Goal: Check status

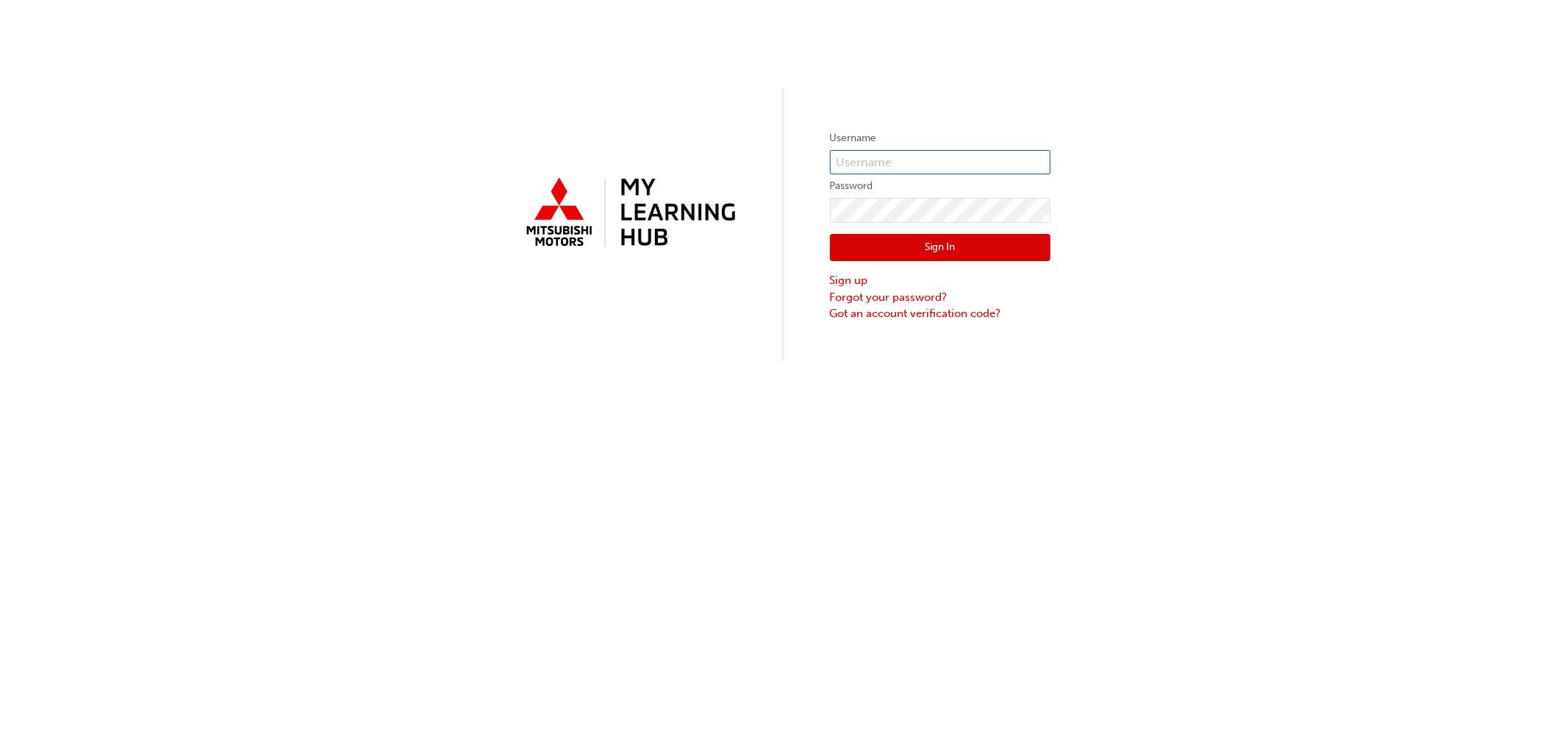
type input "ngrimes"
click at [938, 248] on button "Sign In" at bounding box center [939, 248] width 220 height 28
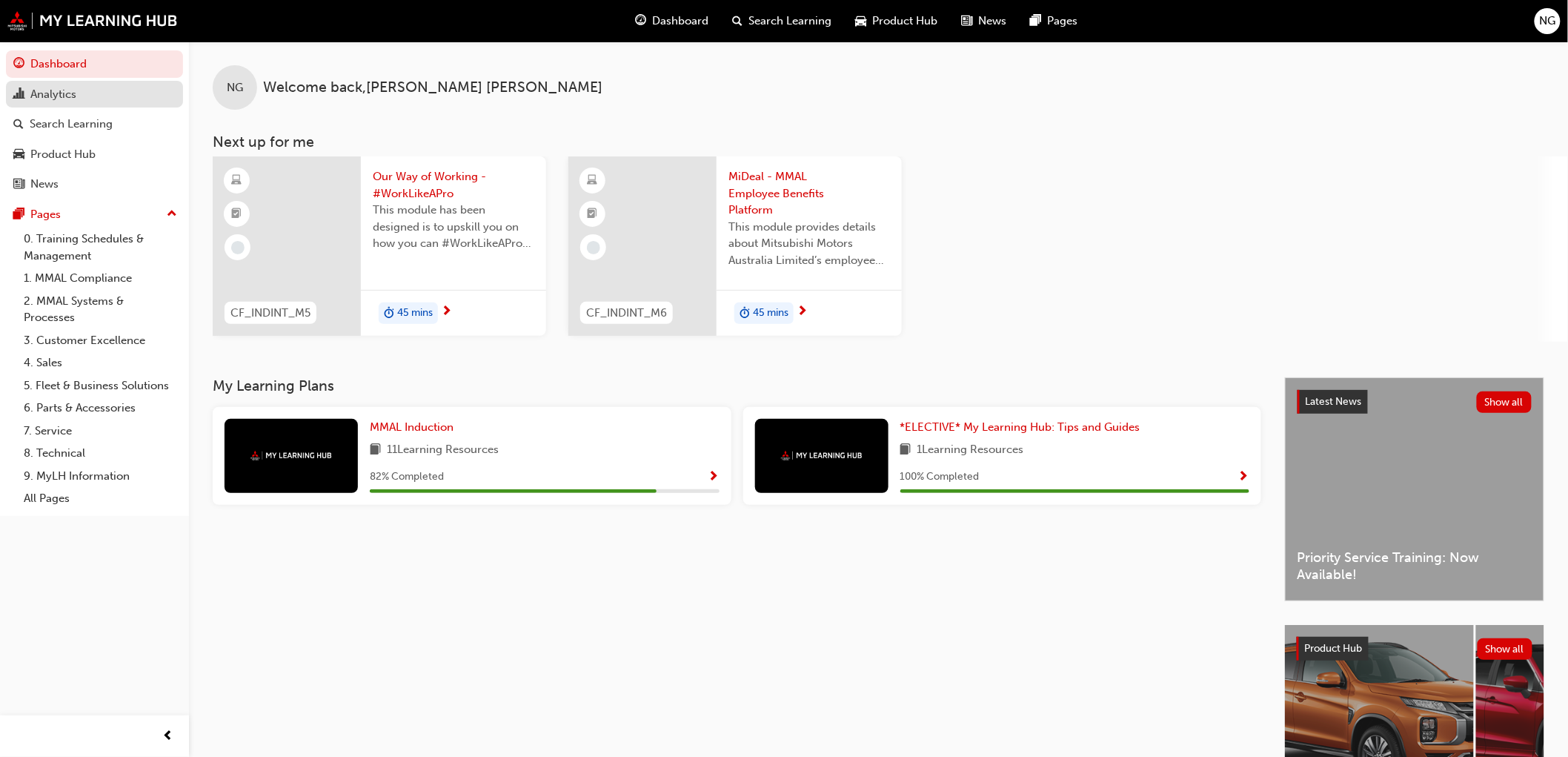
click at [64, 100] on div "Analytics" at bounding box center [53, 94] width 46 height 17
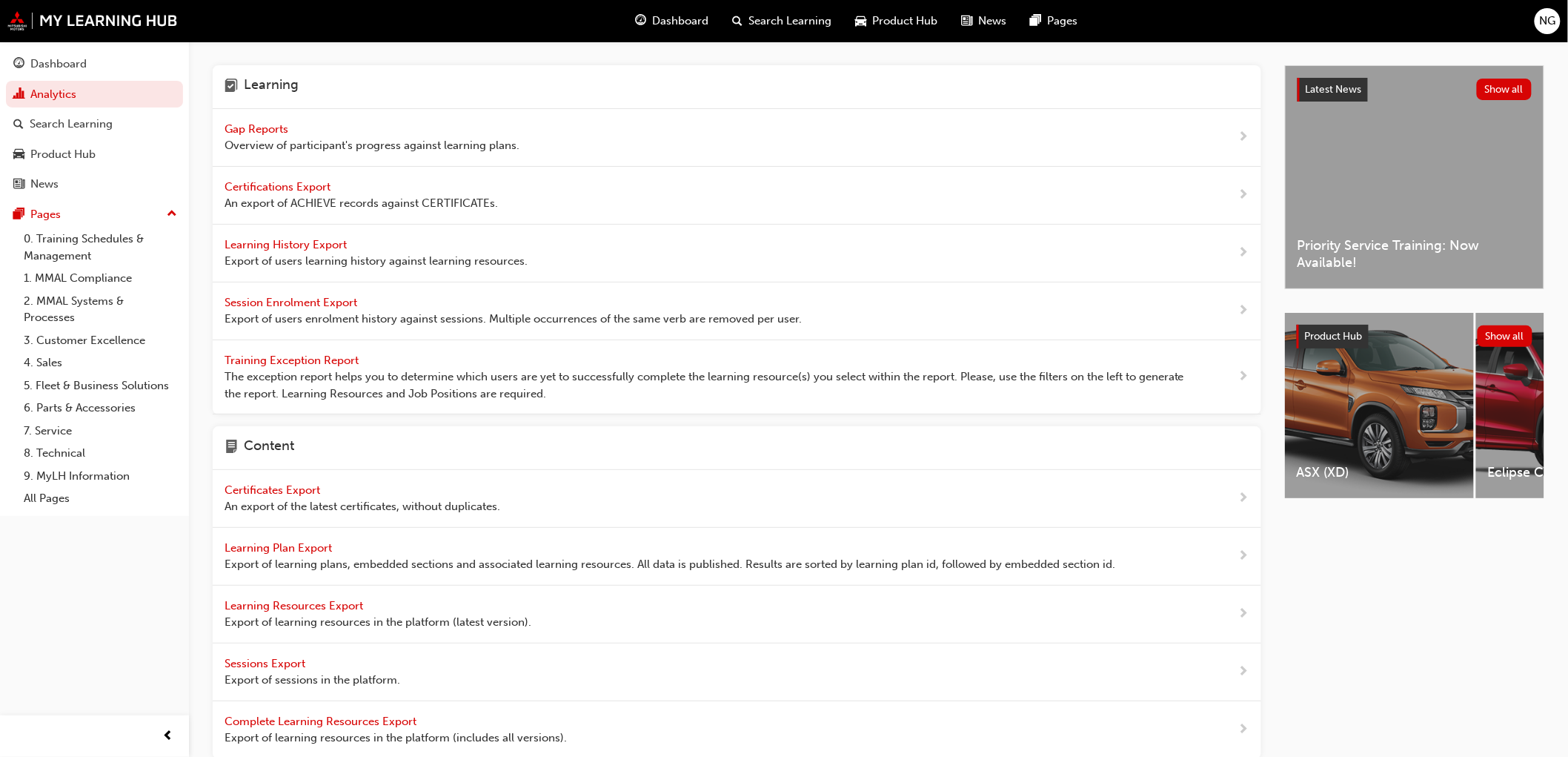
click at [245, 133] on span "Gap Reports" at bounding box center [258, 129] width 67 height 14
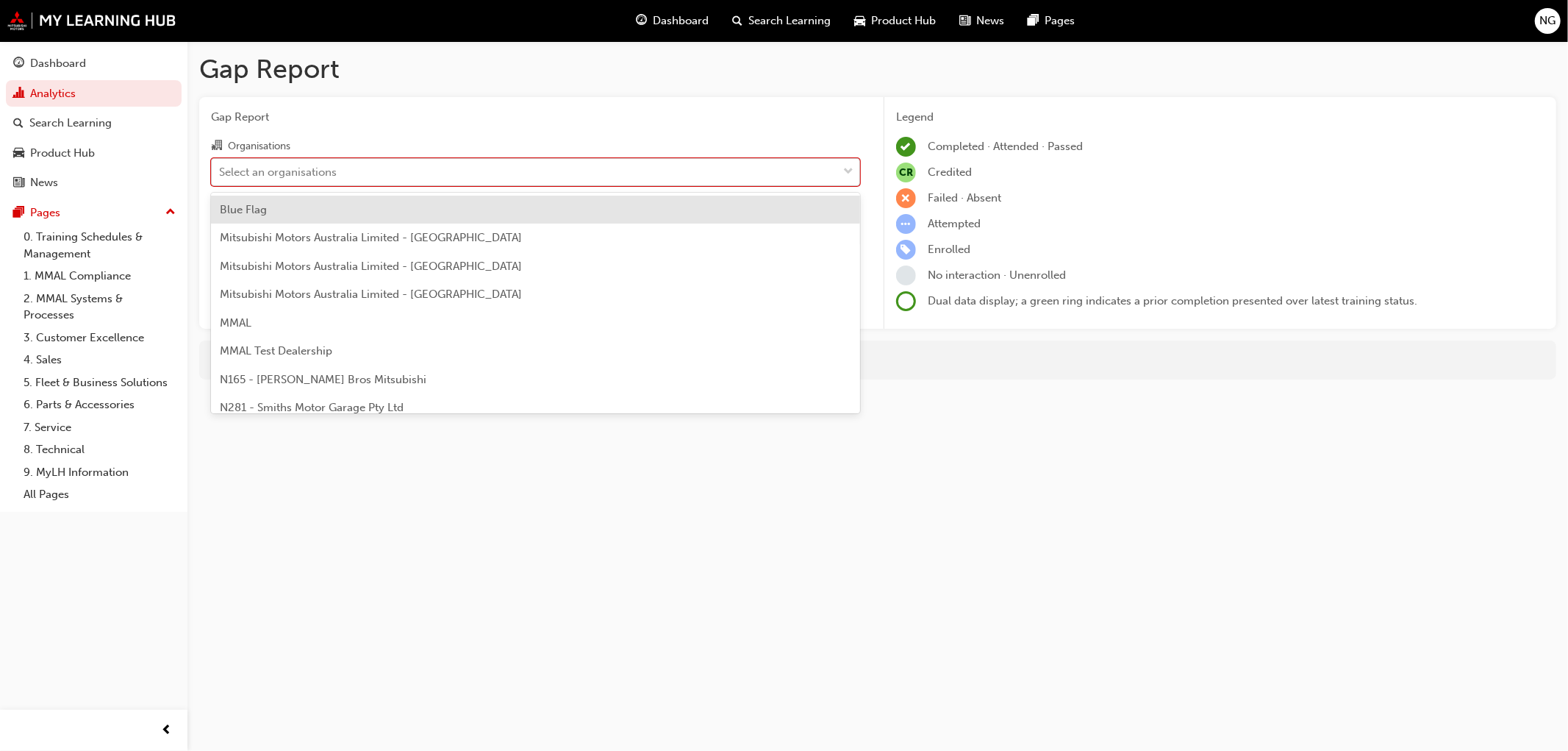
click at [347, 170] on div "Select an organisations" at bounding box center [524, 172] width 626 height 26
click at [220, 170] on input "Organisations option Blue Flag focused, 1 of 202. 202 results available. Use Up…" at bounding box center [220, 171] width 2 height 13
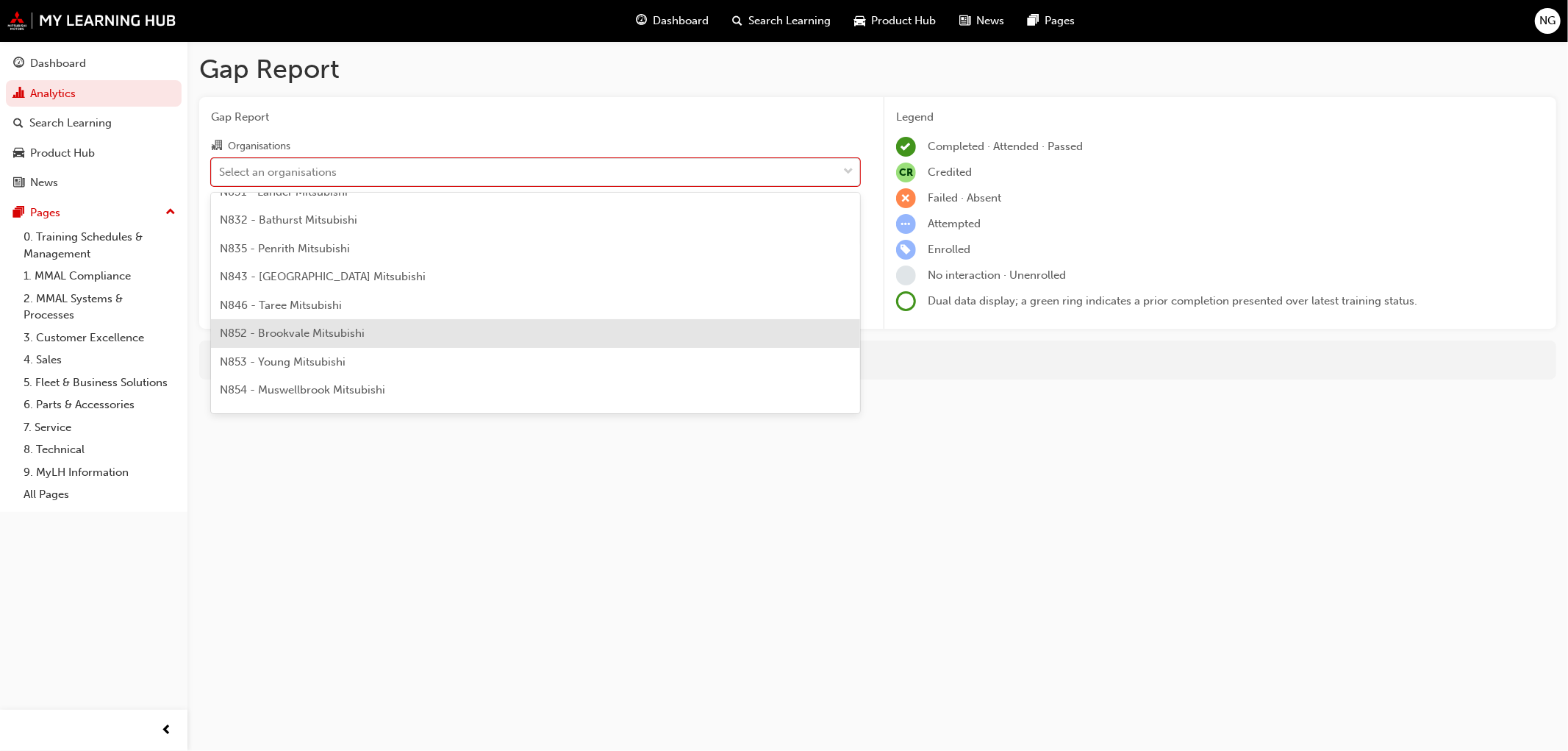
scroll to position [1062, 0]
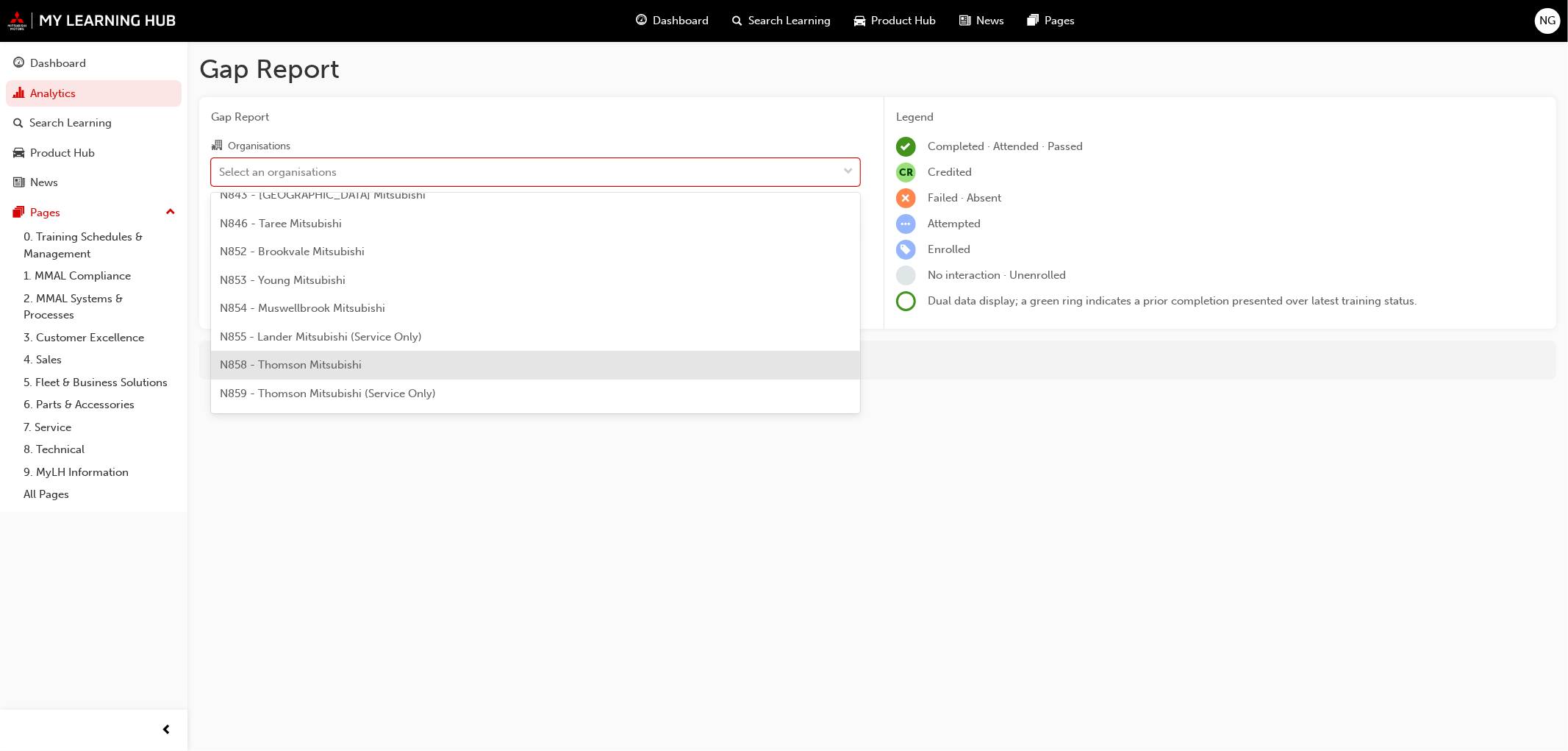
click at [295, 366] on span "N858 - Thomson Mitsubishi" at bounding box center [290, 365] width 142 height 14
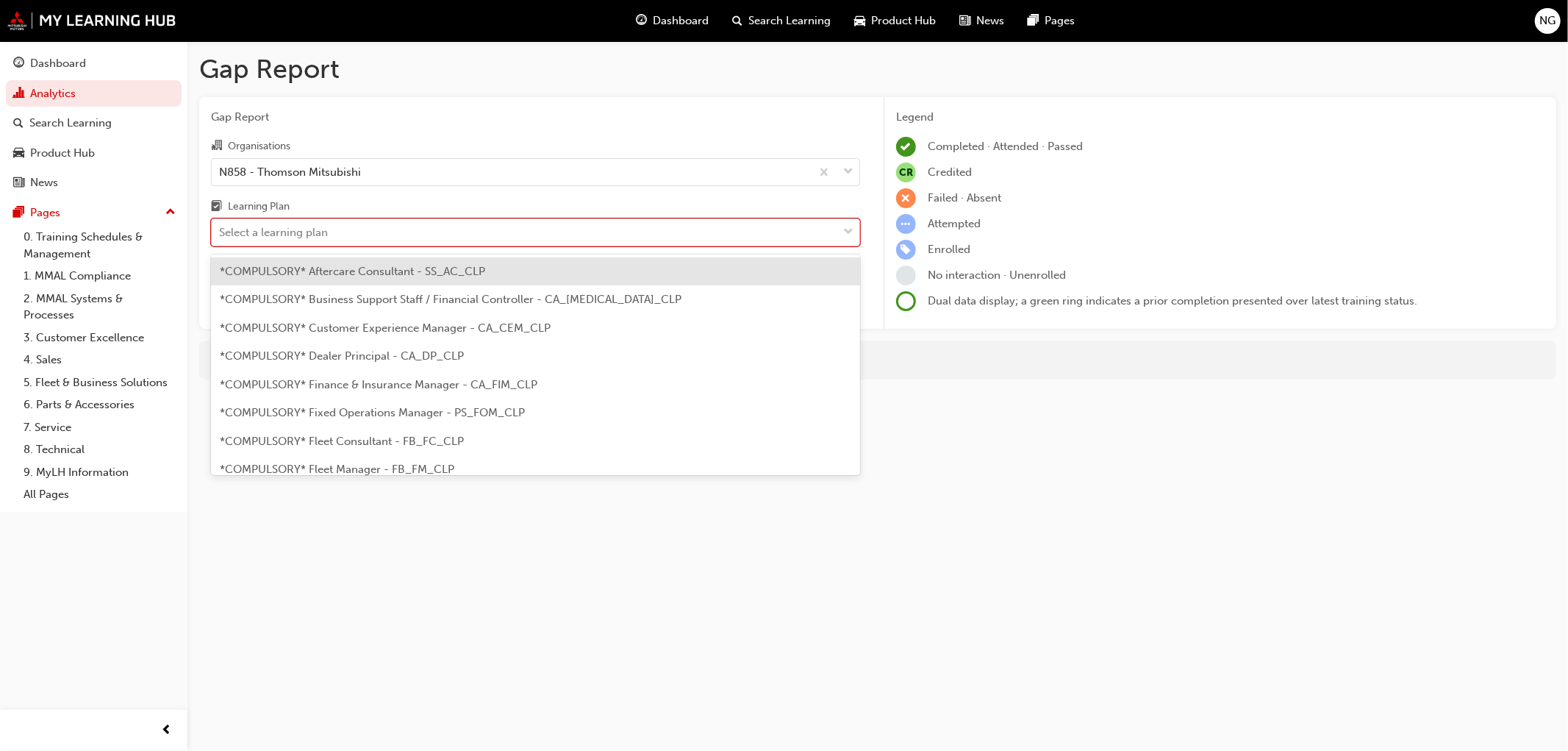
click at [282, 238] on div "Select a learning plan" at bounding box center [273, 233] width 109 height 17
click at [220, 238] on input "Learning Plan option *COMPULSORY* Aftercare Consultant - SS_AC_CLP focused, 1 o…" at bounding box center [220, 232] width 2 height 13
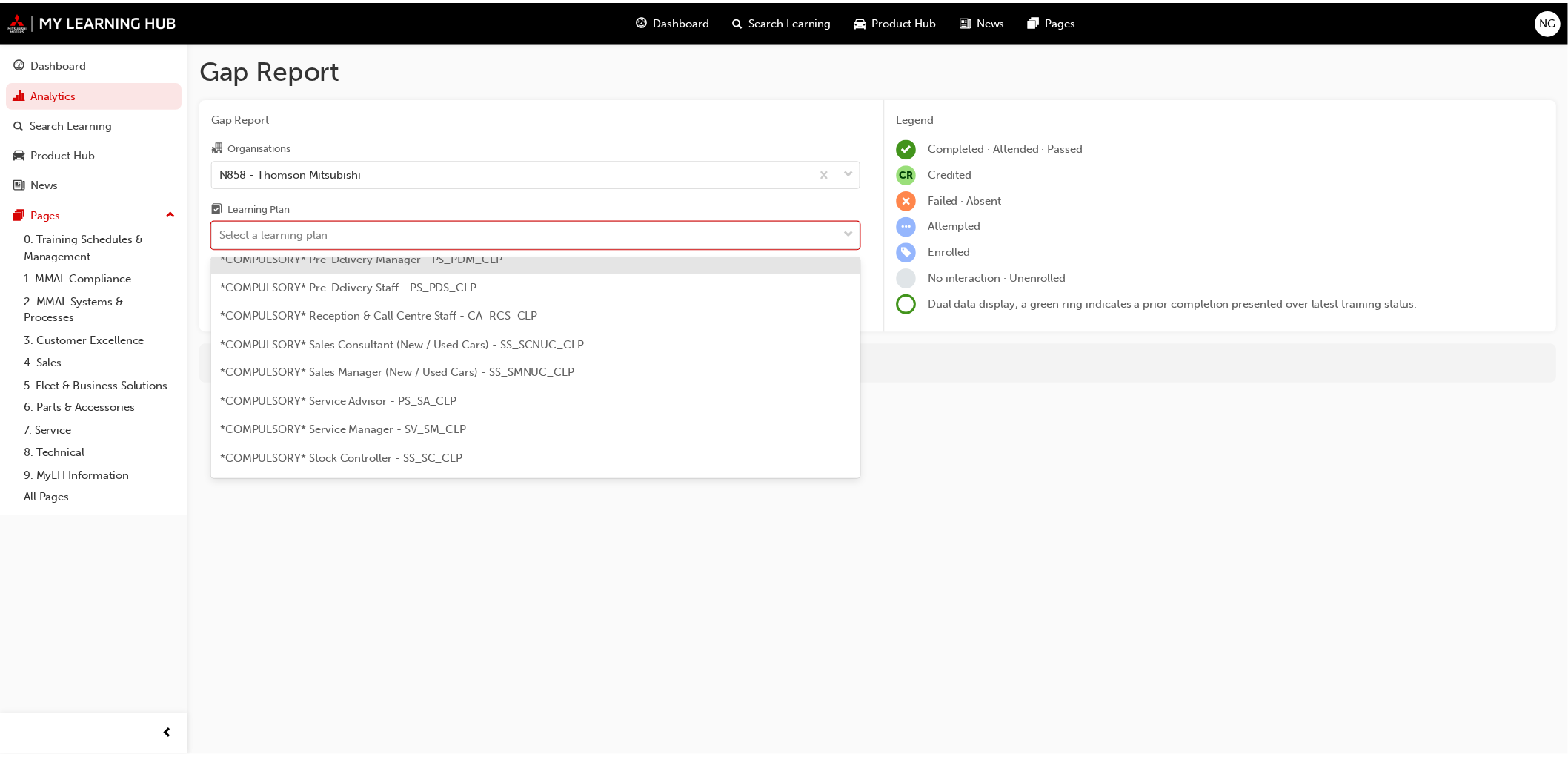
scroll to position [411, 0]
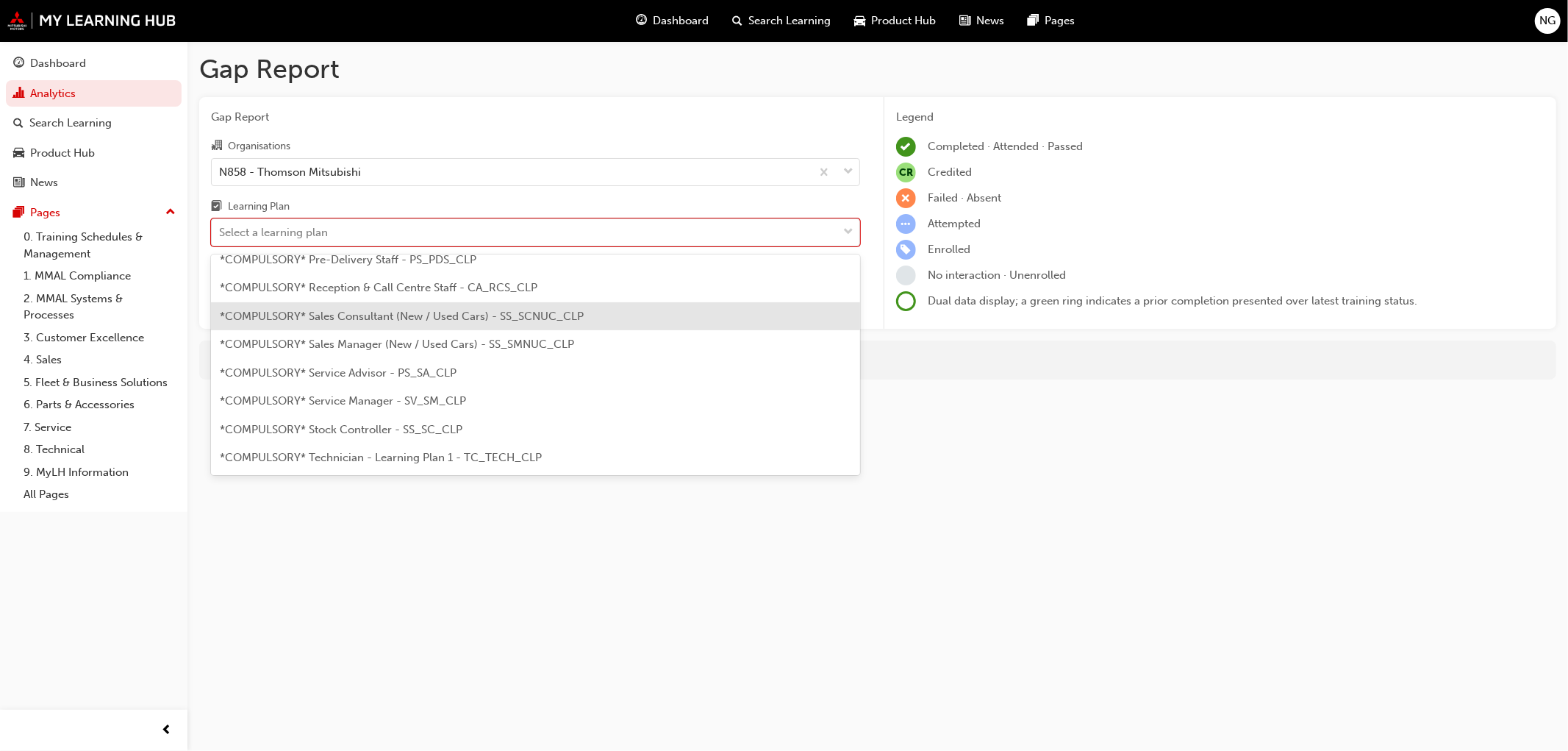
click at [339, 309] on span "*COMPULSORY* Sales Consultant (New / Used Cars) - SS_SCNUC_CLP" at bounding box center [402, 316] width 364 height 14
